Goal: Transaction & Acquisition: Purchase product/service

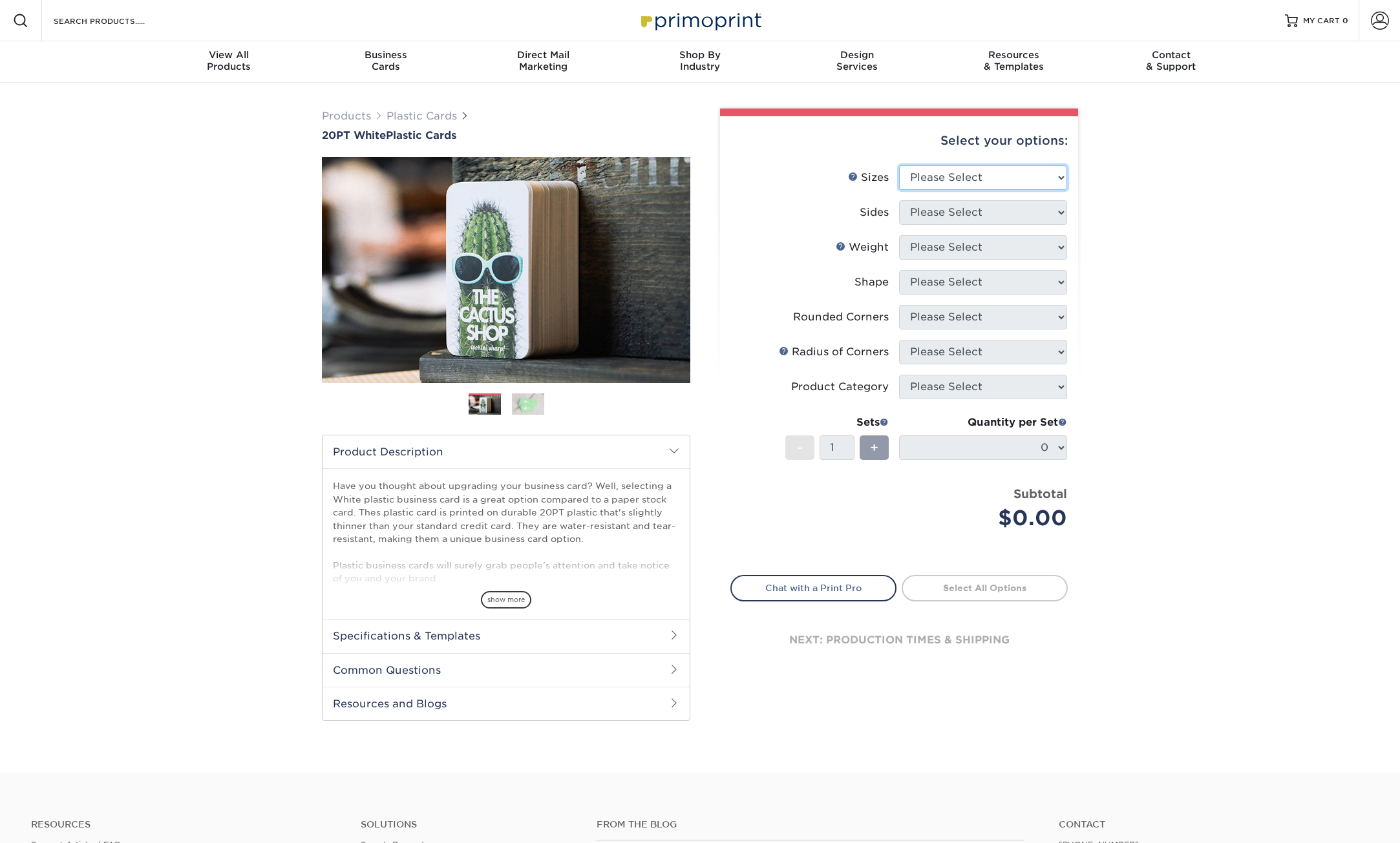
click at [1008, 181] on select "Please Select 2" x 3.5" 2" x 8" 2.12" x 3.375" 2.5" x 2.5" 4.25" x 6"" at bounding box center [983, 177] width 168 height 25
select select "2.00x3.50"
click at [900, 165] on select "Please Select 2" x 3.5" 2" x 8" 2.12" x 3.375" 2.5" x 2.5" 4.25" x 6"" at bounding box center [983, 177] width 168 height 25
click at [994, 204] on select "Please Select Print Both Sides Print Front Only" at bounding box center [983, 213] width 168 height 25
select select "13abbda7-1d64-4f25-8bb2-c179b224825d"
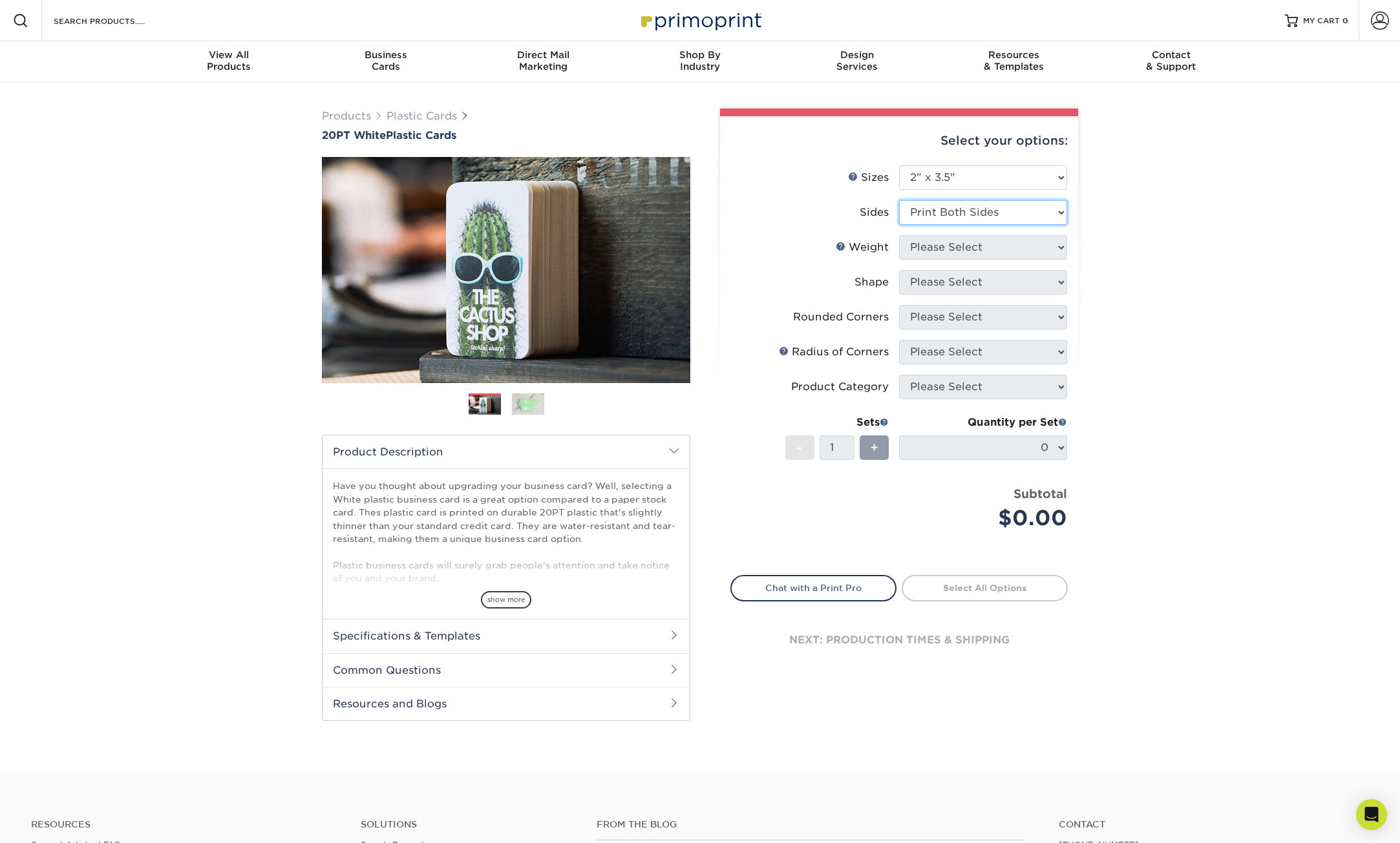
click at [900, 201] on select "Please Select Print Both Sides Print Front Only" at bounding box center [983, 213] width 168 height 25
click at [995, 254] on select "Please Select 20PT White Plastic" at bounding box center [983, 247] width 168 height 25
select select "20PT White Plastic"
click at [900, 235] on select "Please Select 20PT White Plastic" at bounding box center [983, 247] width 168 height 25
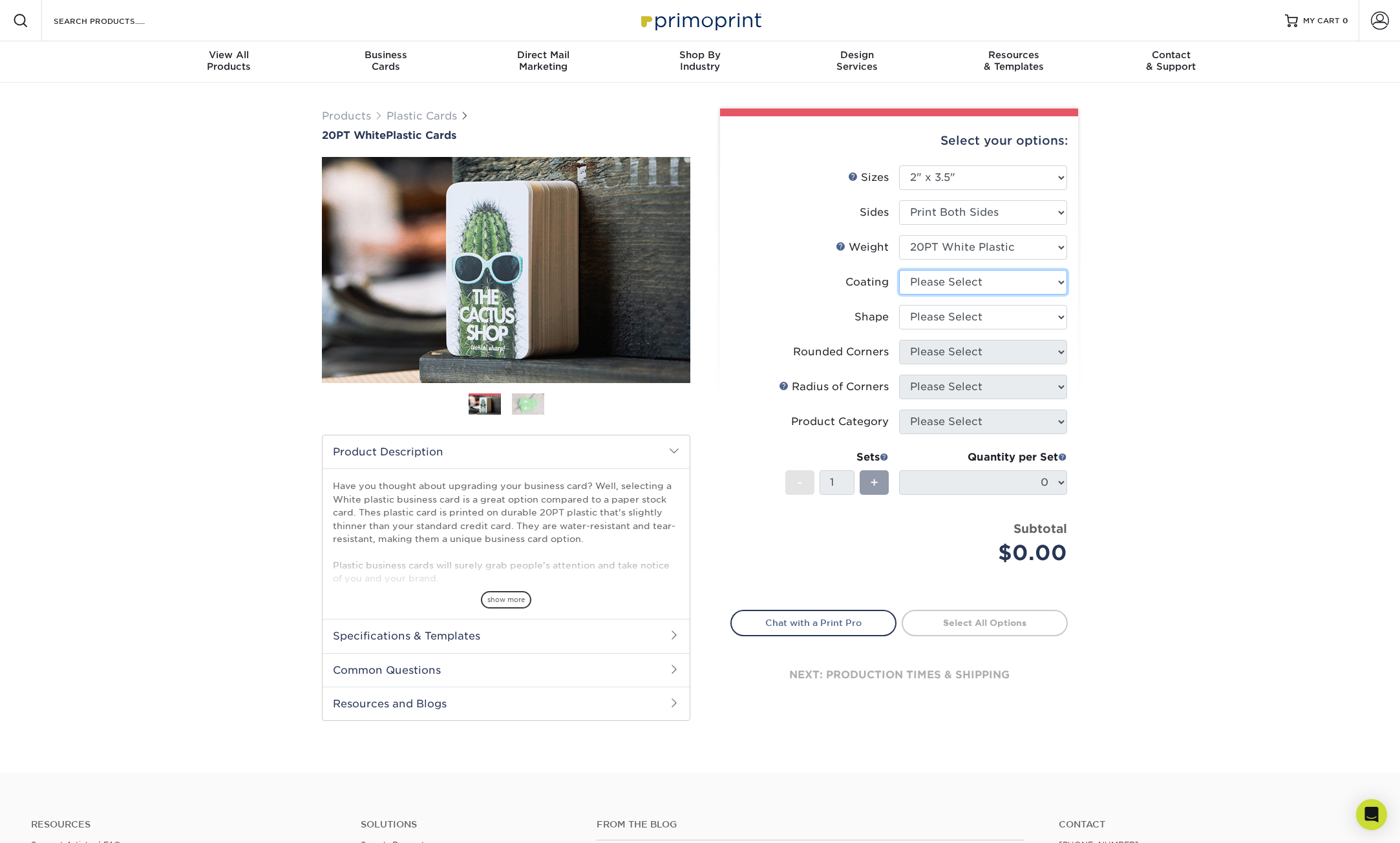
click at [993, 280] on select at bounding box center [983, 282] width 168 height 25
click at [900, 270] on select at bounding box center [983, 282] width 168 height 25
click at [1000, 274] on select at bounding box center [983, 282] width 168 height 25
select select "3e7618de-abca-4bda-9f97-8b9129e913d8"
click at [900, 270] on select at bounding box center [983, 282] width 168 height 25
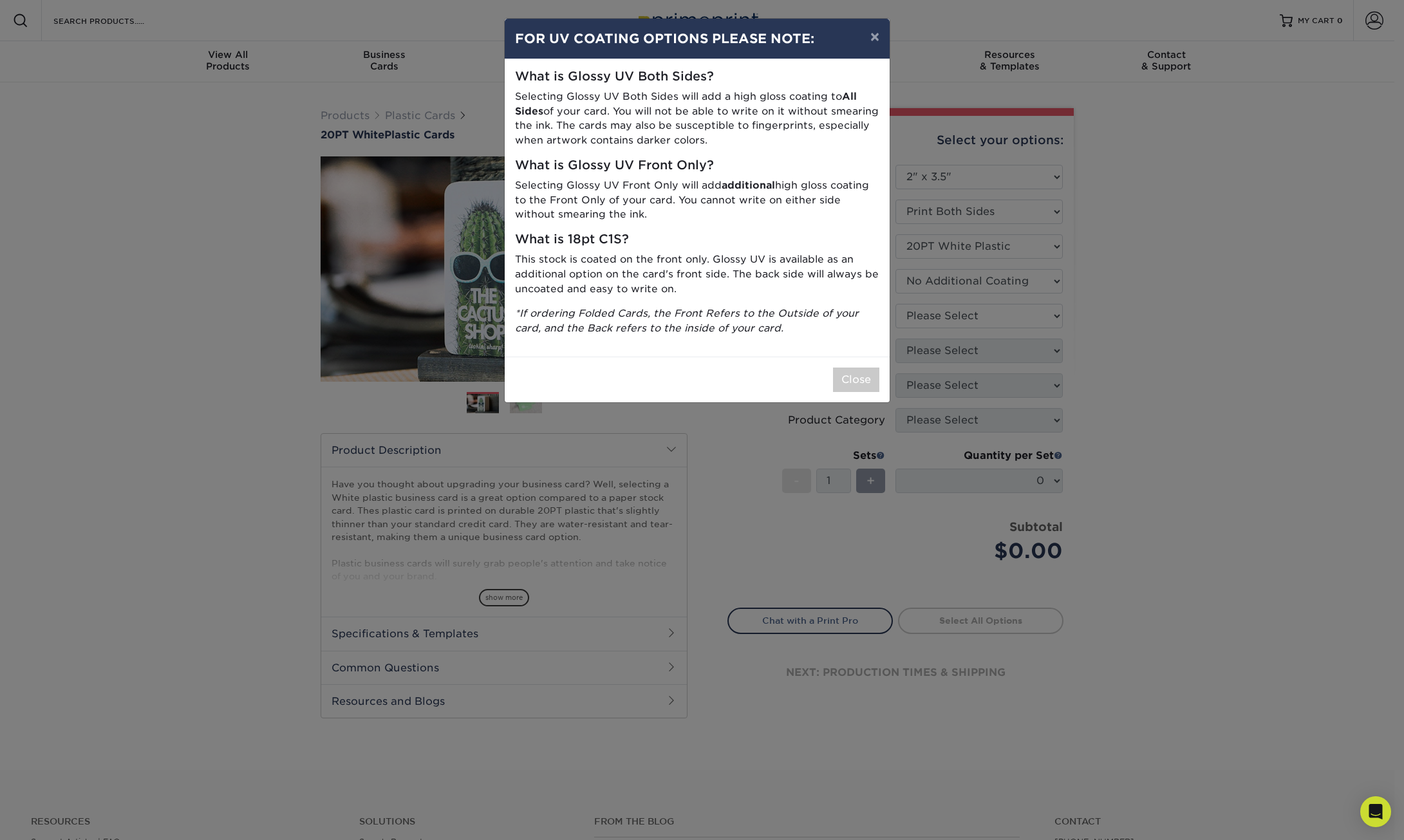
click at [982, 315] on div "× FOR UV COATING OPTIONS PLEASE NOTE: What is Glossy UV Both Sides? Selecting G…" at bounding box center [702, 420] width 1404 height 840
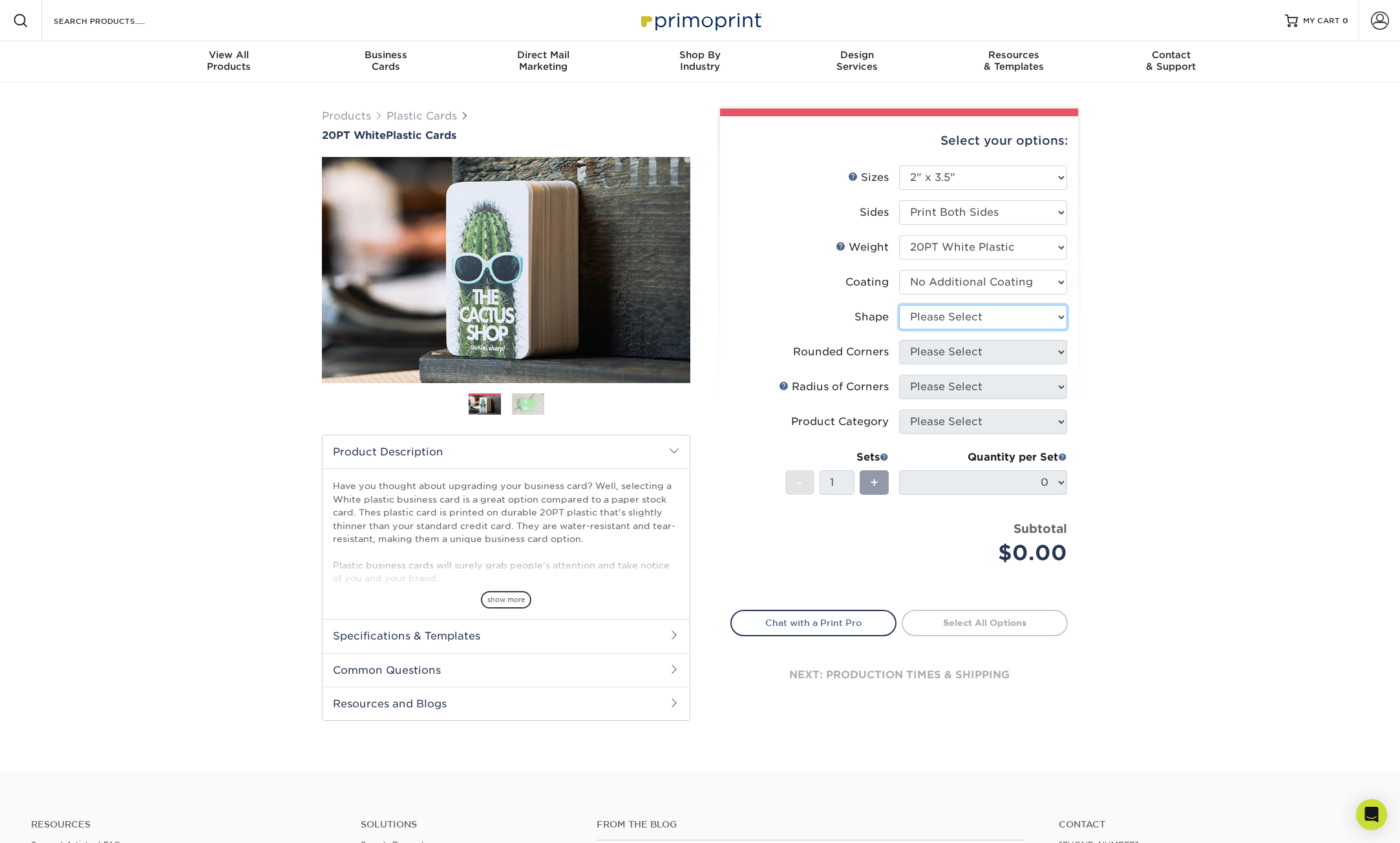
click at [966, 317] on select "Please Select Oval Standard" at bounding box center [983, 317] width 168 height 25
select select "standard"
click at [900, 305] on select "Please Select Oval Standard" at bounding box center [983, 317] width 168 height 25
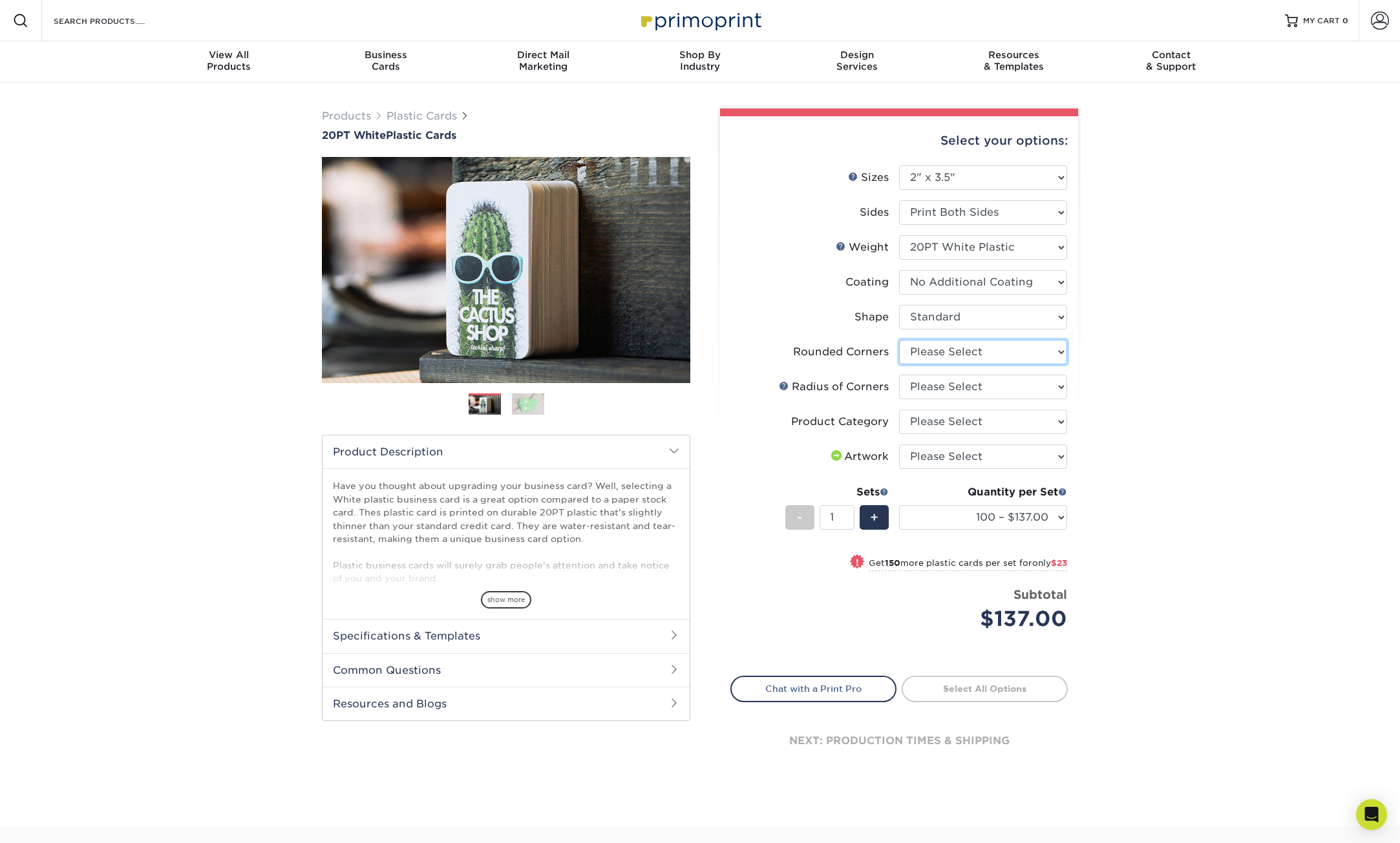
click at [1031, 352] on select "Please Select Yes - Round 4 Corners" at bounding box center [983, 352] width 168 height 25
select select "7672df9e-0e0a-464d-8e1f-920c575e4da3"
click at [900, 340] on select "Please Select Yes - Round 4 Corners" at bounding box center [983, 352] width 168 height 25
click at [991, 392] on select "Please Select Rounded 1/8" Rounded 1/4"" at bounding box center [983, 387] width 168 height 25
select select "589680c7-ee9a-431b-9d12-d7aeb1386a97"
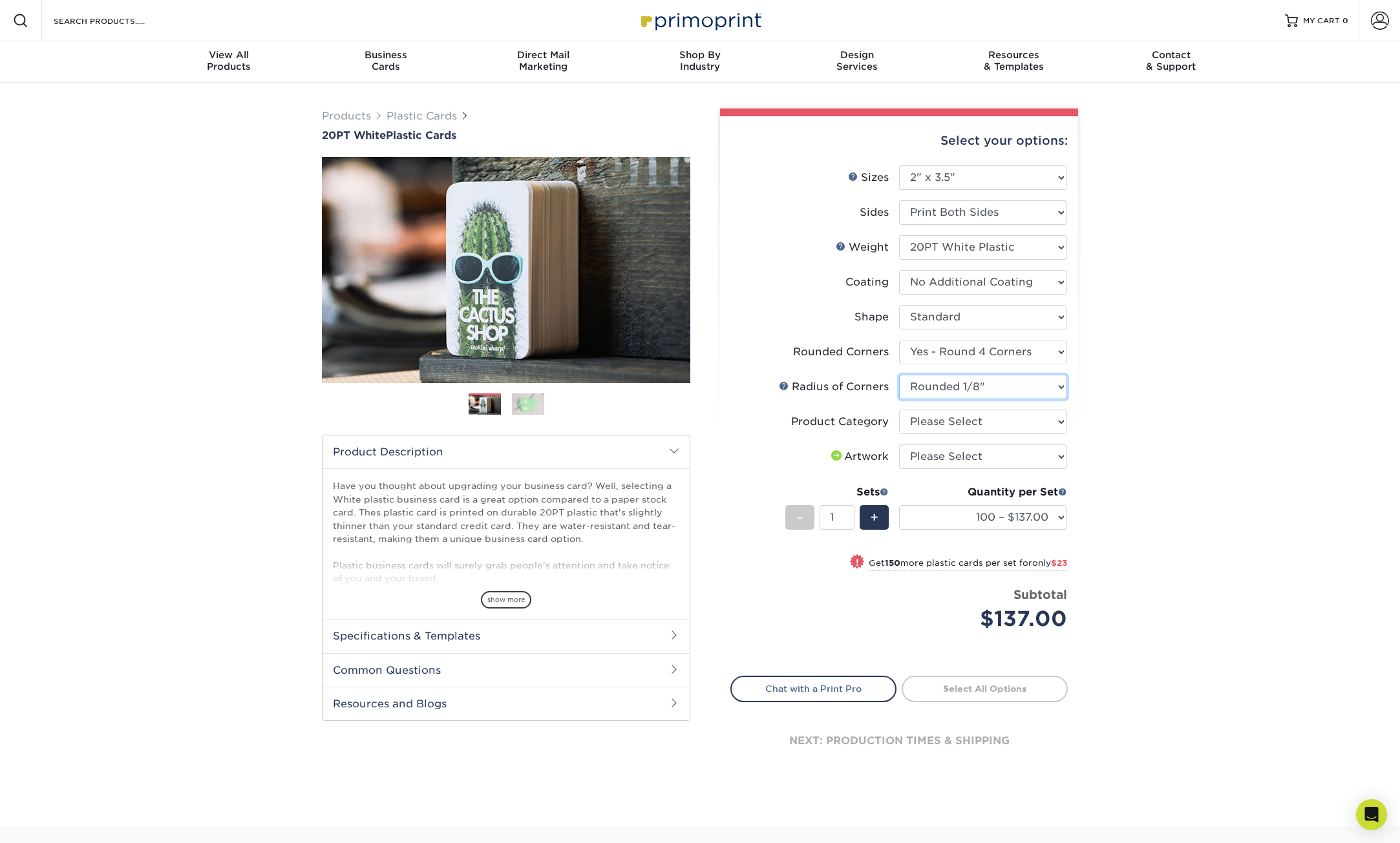
click at [900, 375] on select "Please Select Rounded 1/8" Rounded 1/4"" at bounding box center [983, 387] width 168 height 25
click at [999, 429] on select "Please Select Business Cards" at bounding box center [983, 422] width 168 height 25
select select "3b5148f1-0588-4f88-a218-97bcfdce65c1"
click at [900, 409] on select "Please Select Business Cards" at bounding box center [983, 422] width 168 height 25
click at [988, 455] on select "Please Select I will upload files I need a design - $100" at bounding box center [983, 457] width 168 height 25
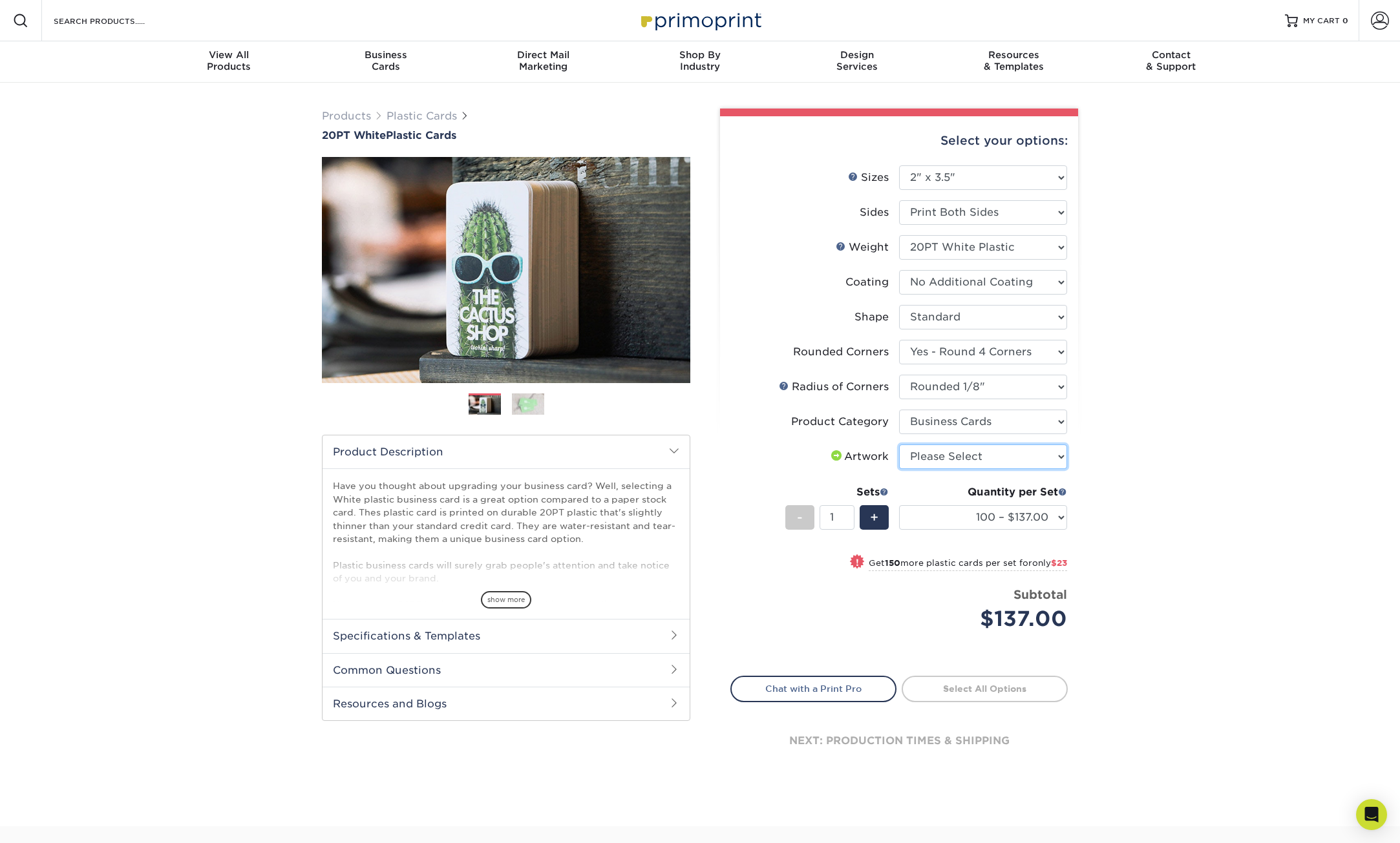
select select "upload"
click at [900, 445] on select "Please Select I will upload files I need a design - $100" at bounding box center [983, 457] width 168 height 25
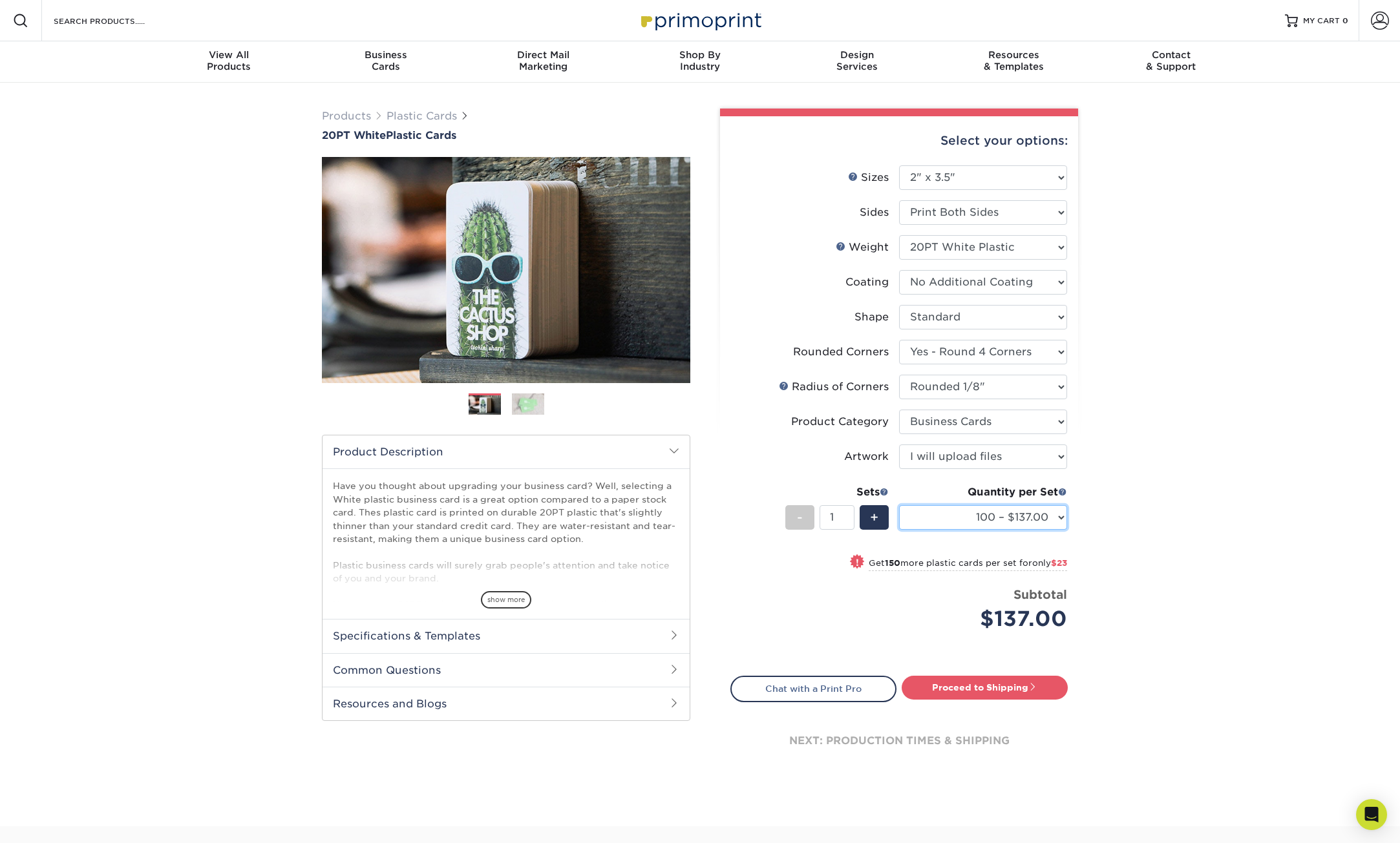
click at [1061, 522] on select "100 – $137.00 250 – $160.00 500 – $195.00 1000 – $226.00 2500 – $540.00 5000 – …" at bounding box center [983, 517] width 168 height 25
click at [1063, 526] on select "100 – $137.00 250 – $160.00 500 – $195.00 1000 – $226.00 2500 – $540.00 5000 – …" at bounding box center [983, 517] width 168 height 25
click at [1057, 517] on select "100 – $137.00 250 – $160.00 500 – $195.00 1000 – $226.00 2500 – $540.00 5000 – …" at bounding box center [983, 517] width 168 height 25
click at [1198, 588] on div "Products Plastic Cards 20PT White Plastic Cards Previous Next and" at bounding box center [700, 454] width 1400 height 743
click at [1006, 690] on link "Proceed to Shipping" at bounding box center [985, 687] width 166 height 23
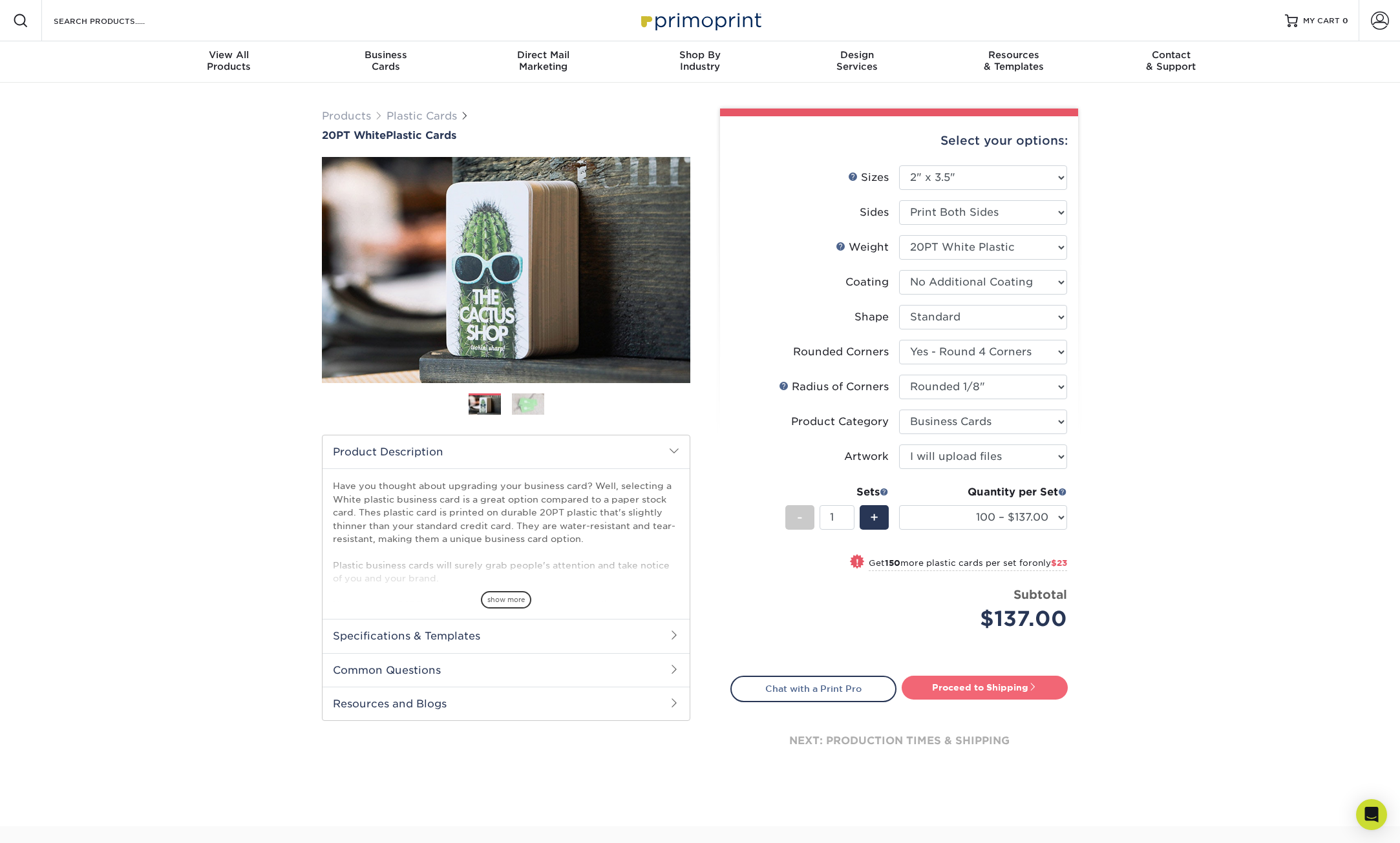
type input "Set 1"
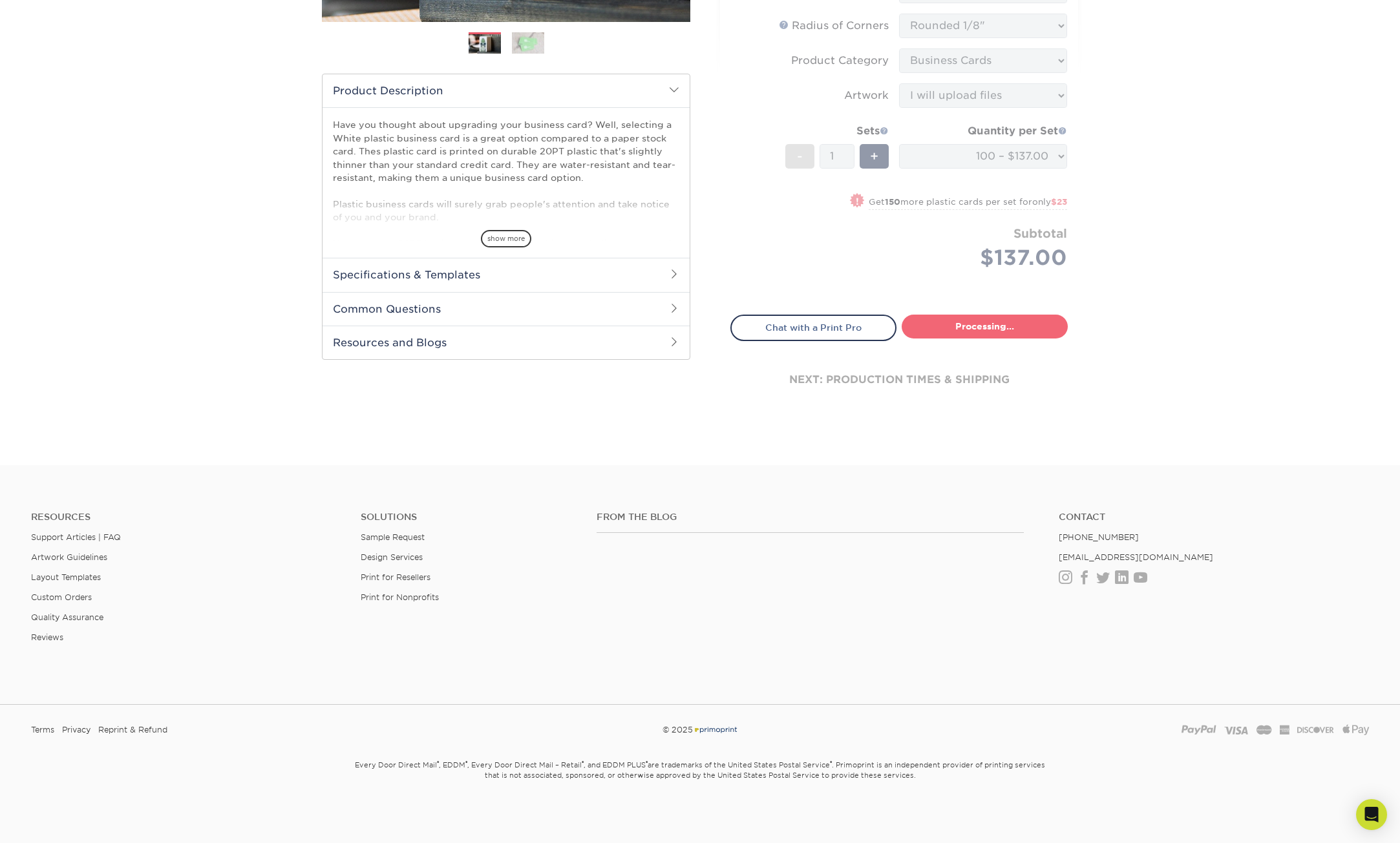
select select "f2b620cf-20ce-43f8-8f8b-9fe4bf232692"
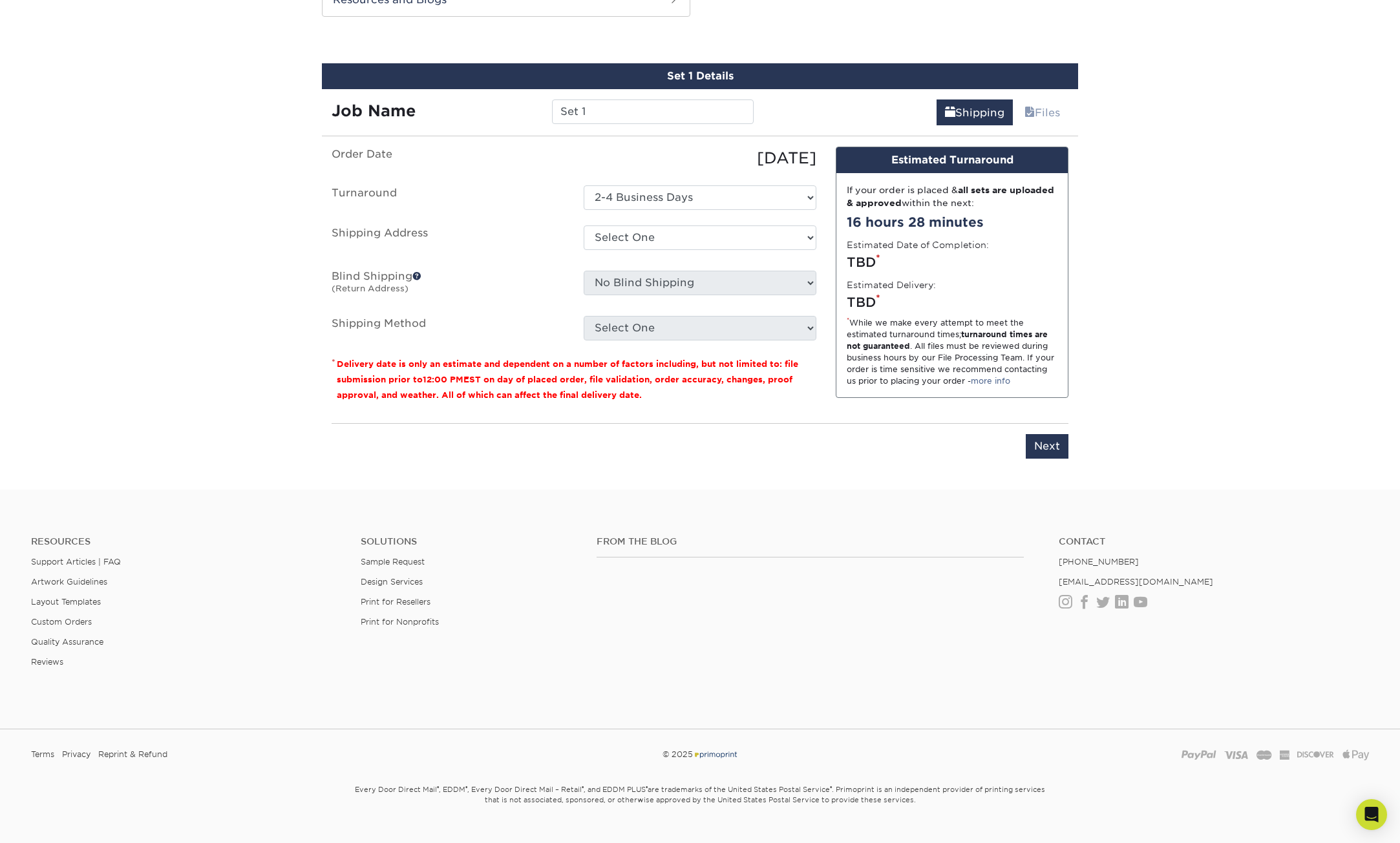
scroll to position [711, 0]
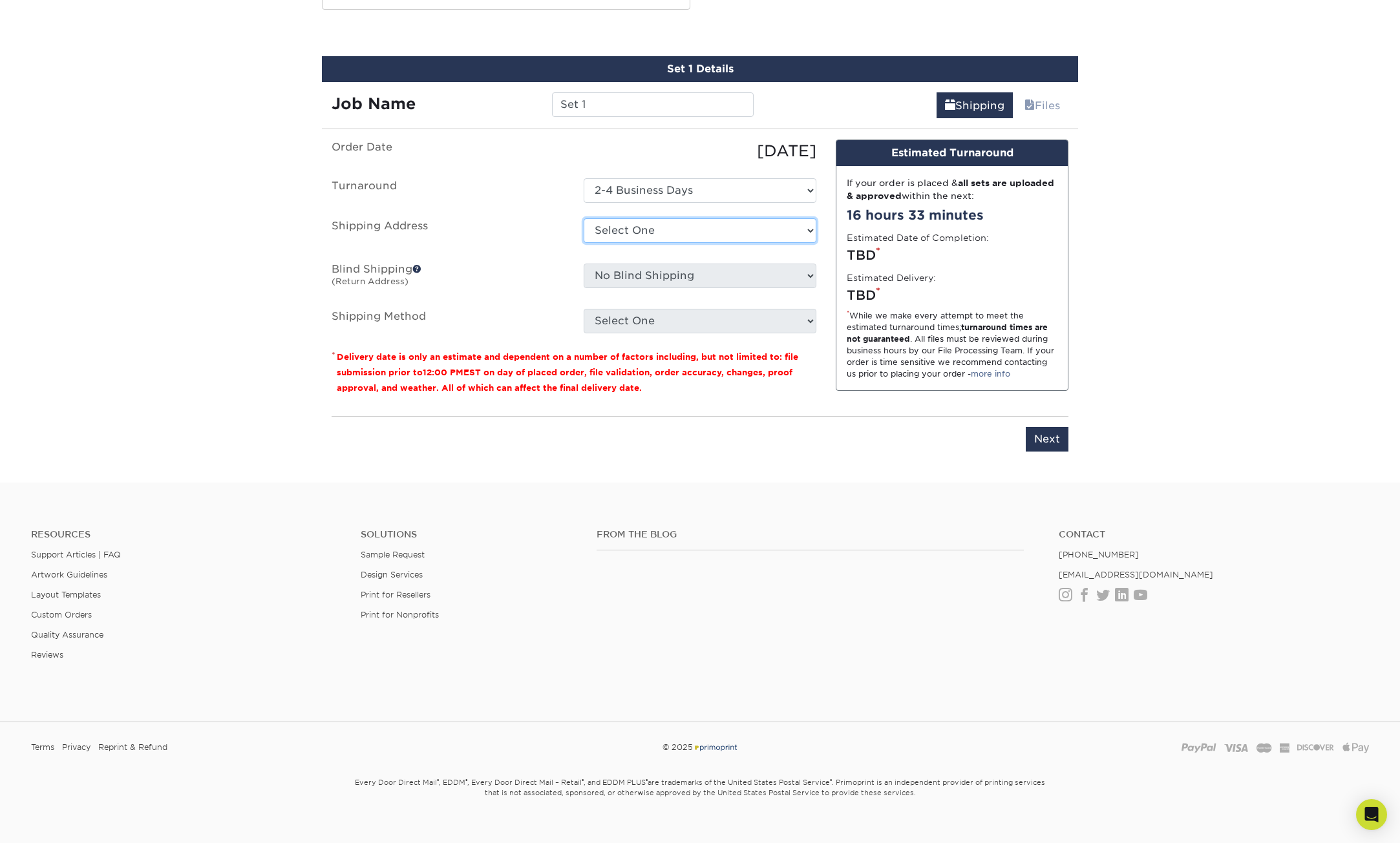
click at [684, 233] on select "Select One + Add New Address - Login" at bounding box center [700, 230] width 233 height 25
click at [592, 425] on div "Please enter job name and select desired turnaround time, shipping address and …" at bounding box center [700, 434] width 737 height 35
drag, startPoint x: 478, startPoint y: 352, endPoint x: 651, endPoint y: 356, distance: 173.0
click at [644, 356] on small "Delivery date is only an estimate and dependent on a number of factors includin…" at bounding box center [567, 373] width 462 height 41
click at [760, 225] on select "Select One + Add New Address - Login" at bounding box center [700, 230] width 233 height 25
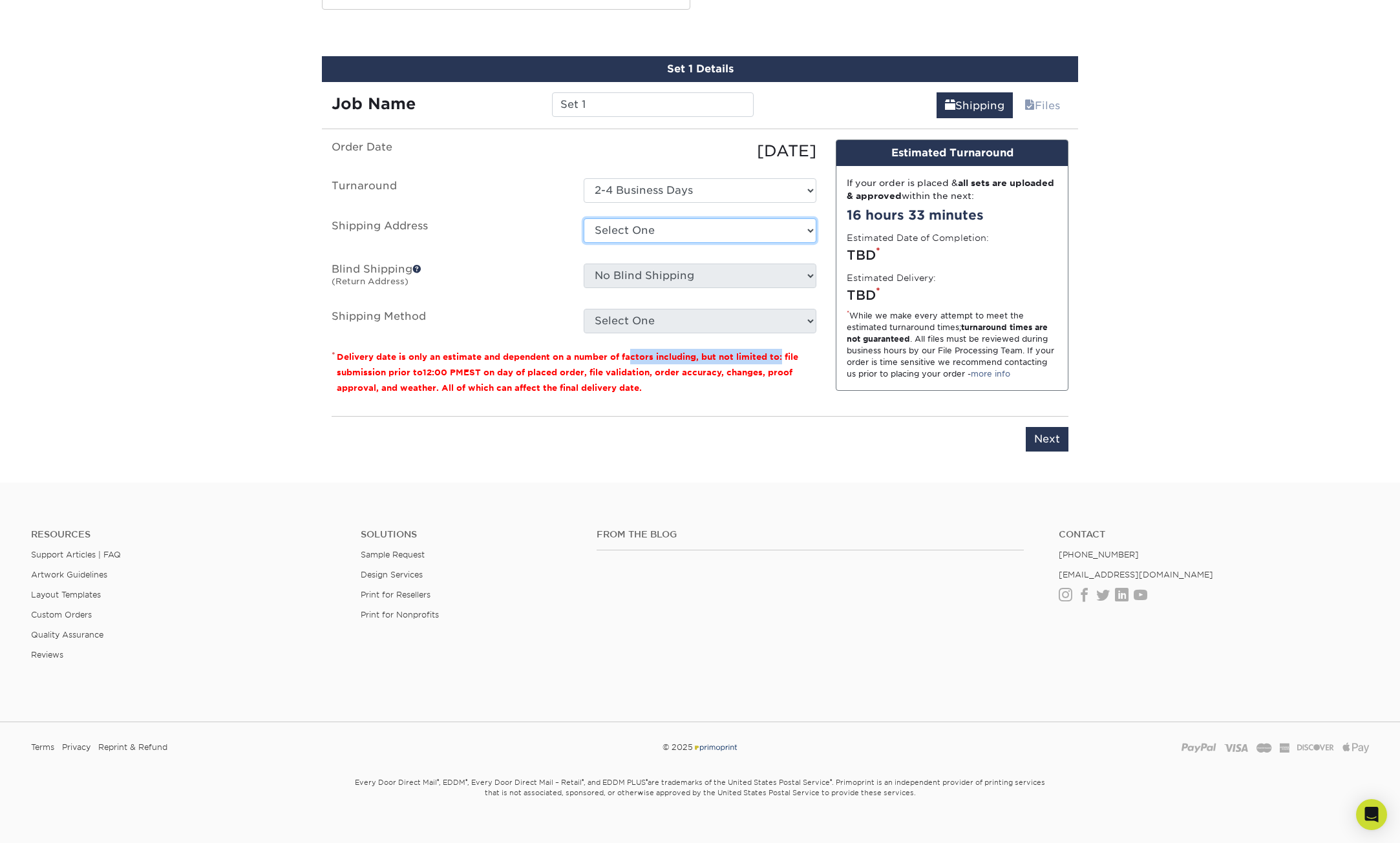
click at [760, 225] on select "Select One + Add New Address - Login" at bounding box center [700, 230] width 233 height 25
click at [1065, 435] on input "Next" at bounding box center [1047, 439] width 43 height 25
type input "Next"
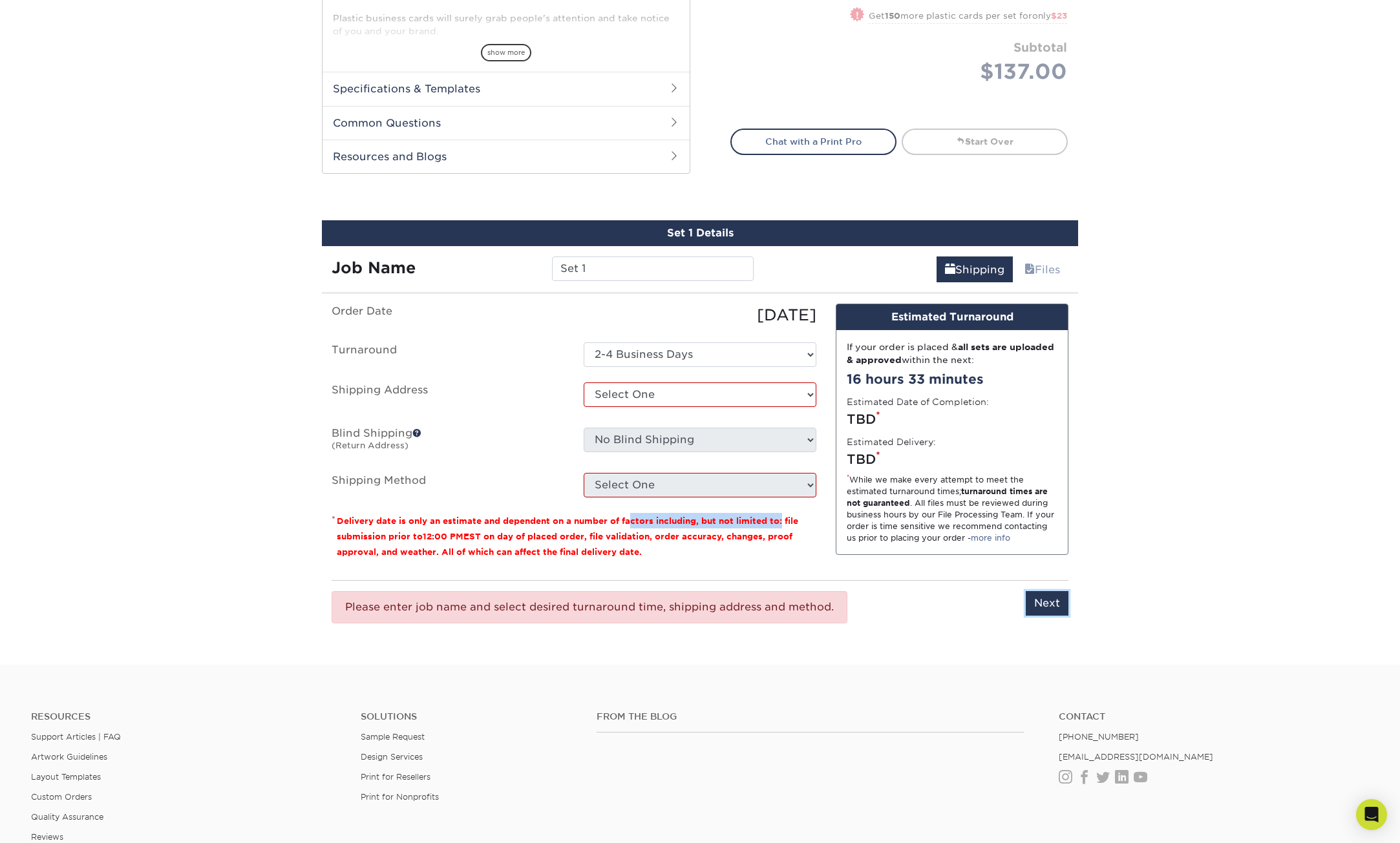
scroll to position [518, 0]
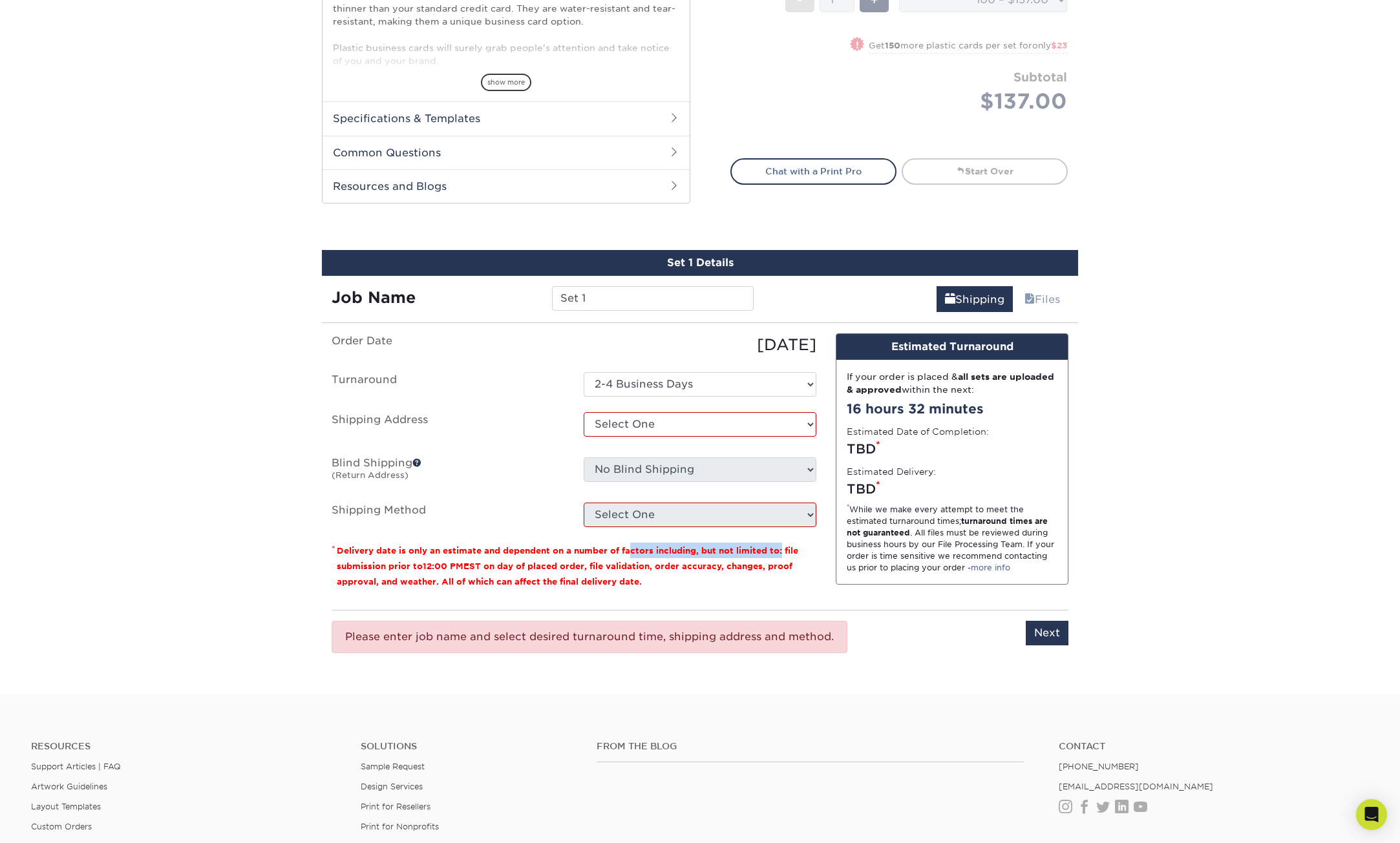
drag, startPoint x: 884, startPoint y: 444, endPoint x: 852, endPoint y: 444, distance: 32.0
click at [852, 444] on div "TBD *" at bounding box center [952, 449] width 210 height 19
